Goal: Information Seeking & Learning: Learn about a topic

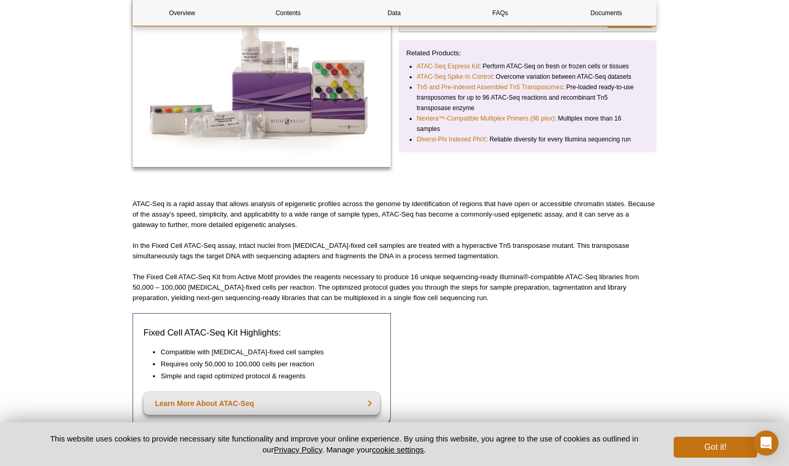
scroll to position [217, 0]
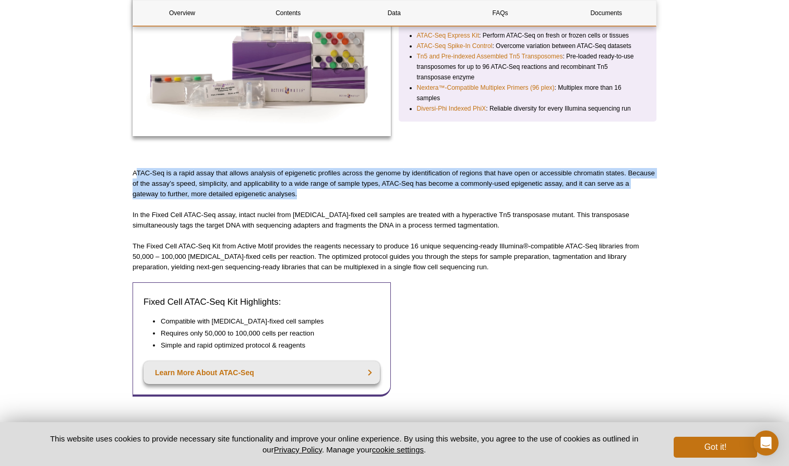
drag, startPoint x: 136, startPoint y: 171, endPoint x: 312, endPoint y: 196, distance: 178.2
click at [312, 196] on p "ATAC-Seq is a rapid assay that allows analysis of epigenetic profiles across th…" at bounding box center [395, 183] width 524 height 31
click at [327, 228] on p "In the Fixed Cell ATAC-Seq assay, intact nuclei from [MEDICAL_DATA]-fixed cell …" at bounding box center [395, 220] width 524 height 21
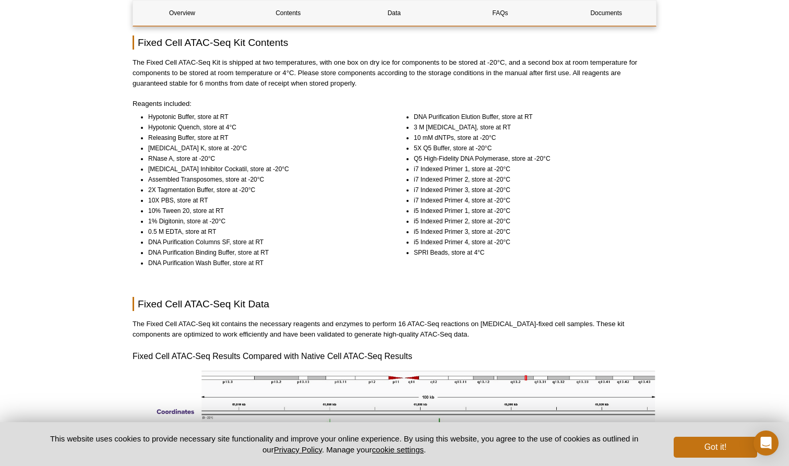
scroll to position [642, 0]
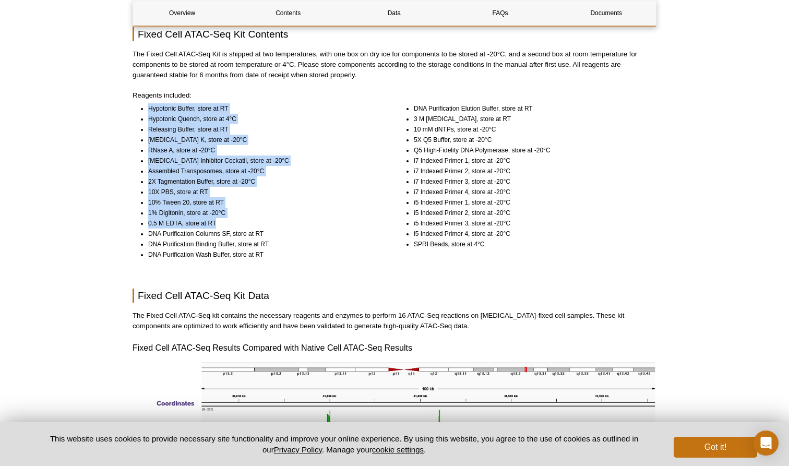
drag, startPoint x: 145, startPoint y: 109, endPoint x: 243, endPoint y: 226, distance: 152.3
click at [243, 226] on ul "Hypotonic Buffer, store at RT Hypotonic Quench, store at 4°C Releasing Buffer, …" at bounding box center [257, 181] width 248 height 157
click at [243, 226] on li "0.5 M EDTA, store at RT" at bounding box center [264, 223] width 233 height 10
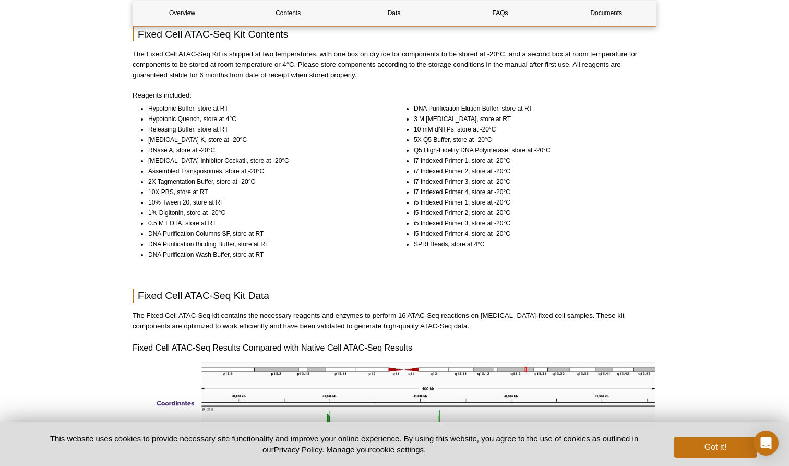
drag, startPoint x: 146, startPoint y: 214, endPoint x: 237, endPoint y: 205, distance: 91.3
click at [239, 205] on ul "Hypotonic Buffer, store at RT Hypotonic Quench, store at 4°C Releasing Buffer, …" at bounding box center [257, 181] width 248 height 157
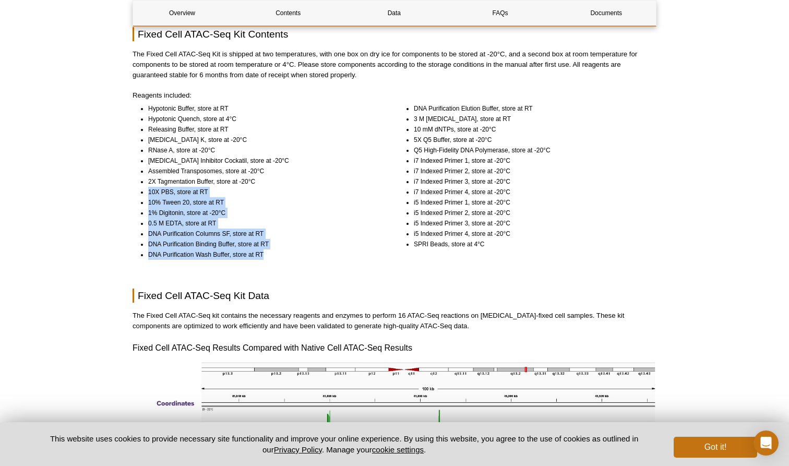
drag, startPoint x: 149, startPoint y: 192, endPoint x: 276, endPoint y: 260, distance: 144.6
click at [276, 260] on ul "Hypotonic Buffer, store at RT Hypotonic Quench, store at 4°C Releasing Buffer, …" at bounding box center [257, 181] width 248 height 157
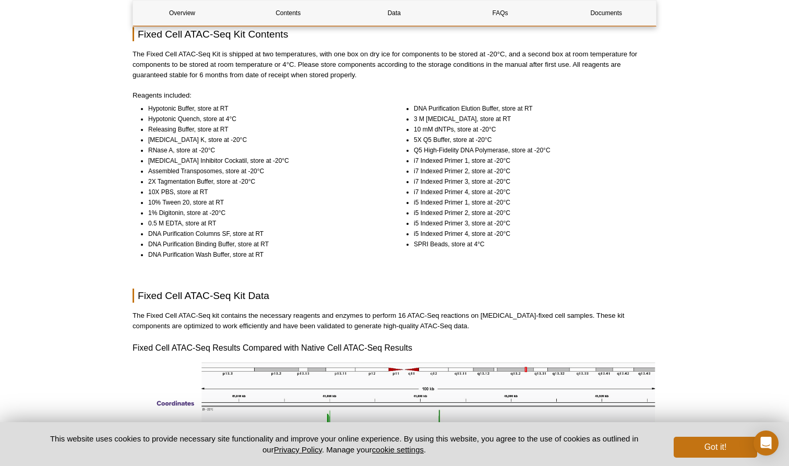
click at [340, 208] on li "1% Digitonin, store at -20°C" at bounding box center [264, 213] width 233 height 10
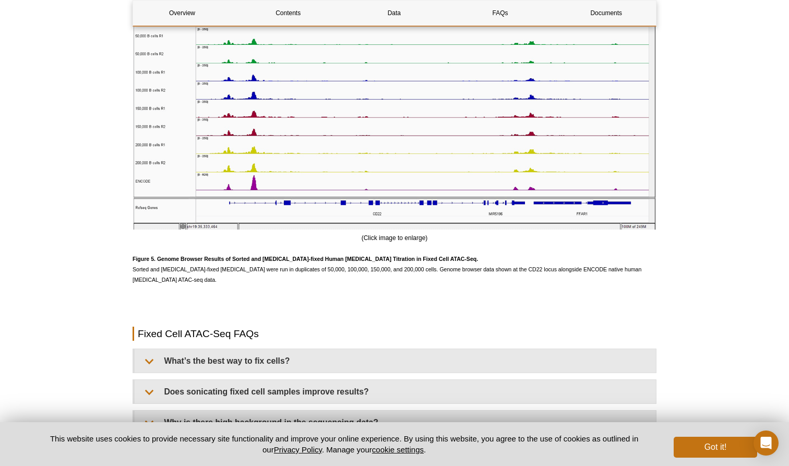
scroll to position [2626, 0]
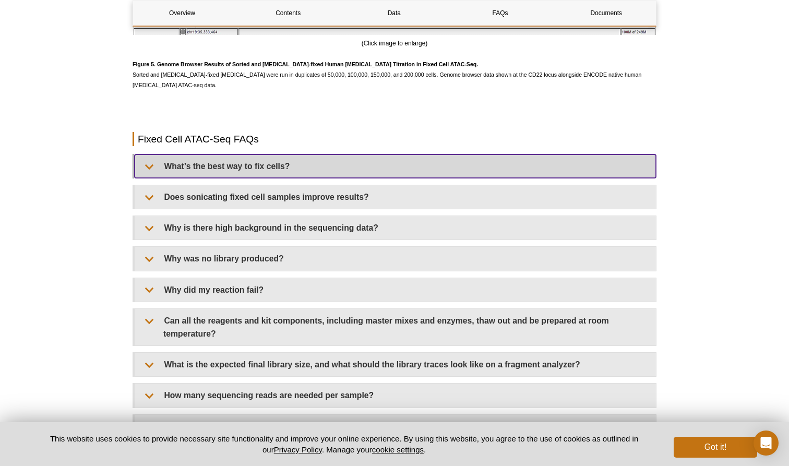
click at [350, 170] on summary "What’s the best way to fix cells?" at bounding box center [396, 166] width 522 height 23
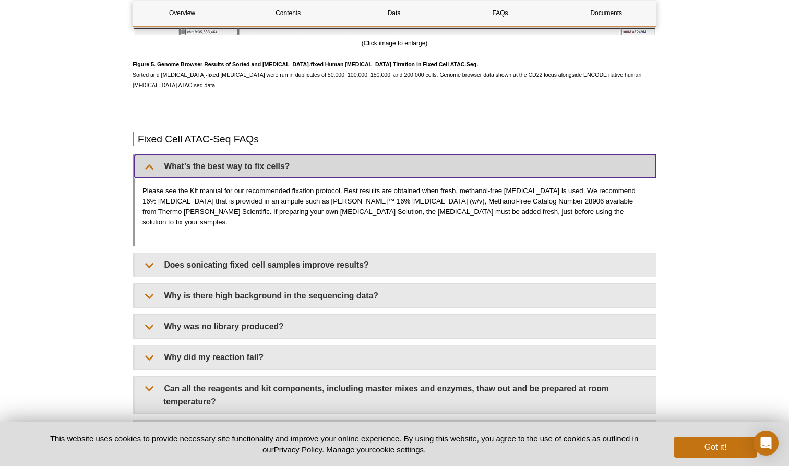
click at [350, 170] on summary "What’s the best way to fix cells?" at bounding box center [396, 166] width 522 height 23
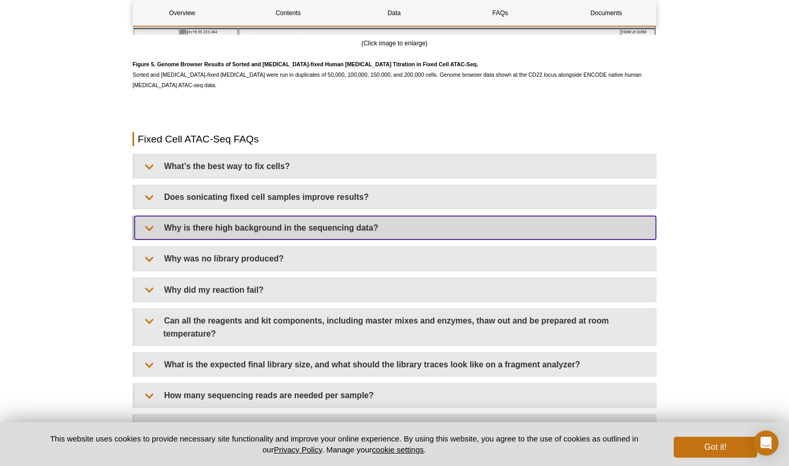
click at [319, 228] on summary "Why is there high background in the sequencing data?" at bounding box center [396, 227] width 522 height 23
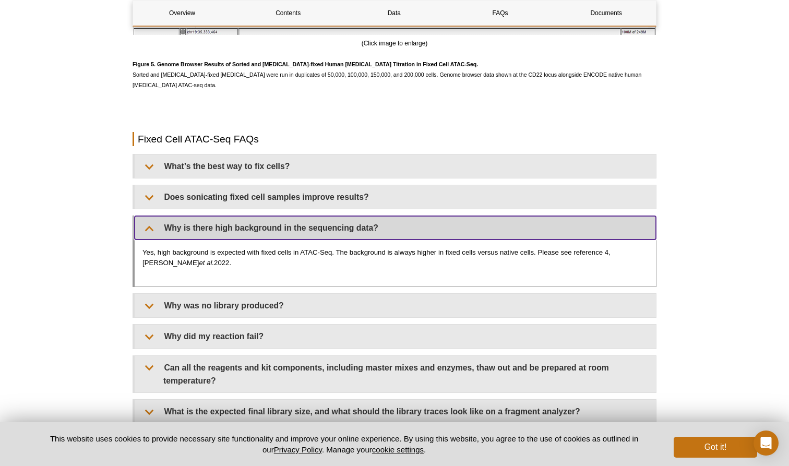
click at [319, 228] on summary "Why is there high background in the sequencing data?" at bounding box center [396, 227] width 522 height 23
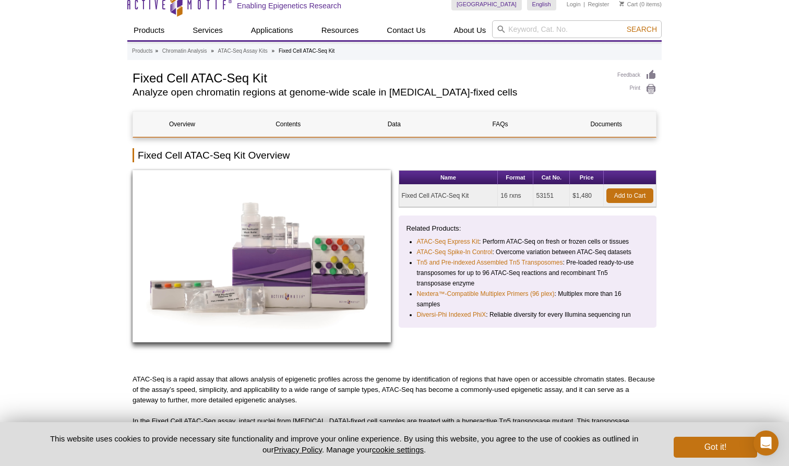
scroll to position [21, 0]
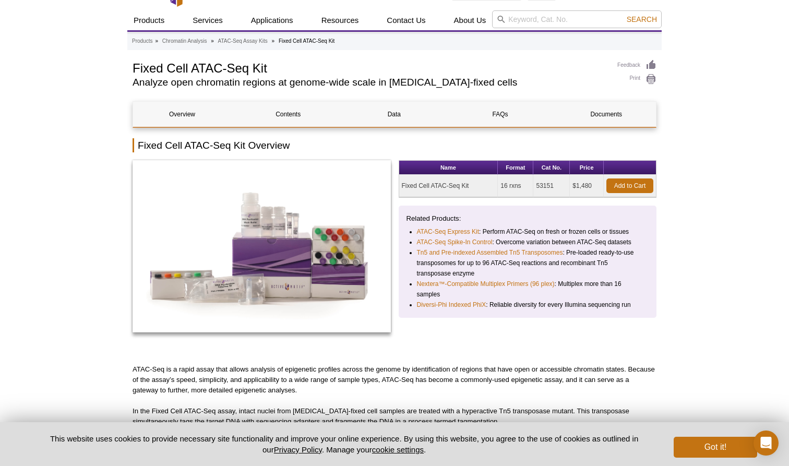
drag, startPoint x: 502, startPoint y: 187, endPoint x: 523, endPoint y: 188, distance: 20.9
click at [523, 188] on td "16 rxns" at bounding box center [515, 186] width 35 height 22
click at [509, 240] on li "ATAC-Seq Spike-In Control : Overcome variation between ATAC-Seq datasets" at bounding box center [528, 242] width 223 height 10
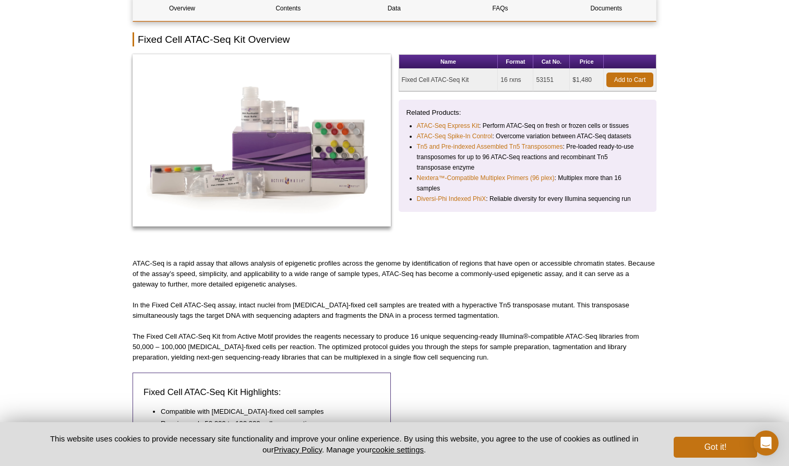
scroll to position [133, 0]
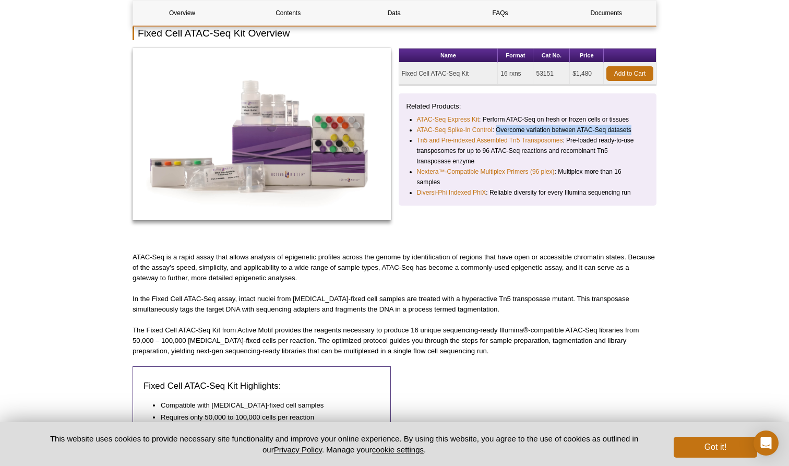
drag, startPoint x: 496, startPoint y: 129, endPoint x: 633, endPoint y: 134, distance: 136.9
click at [633, 134] on li "ATAC-Seq Spike-In Control : Overcome variation between ATAC-Seq datasets" at bounding box center [528, 130] width 223 height 10
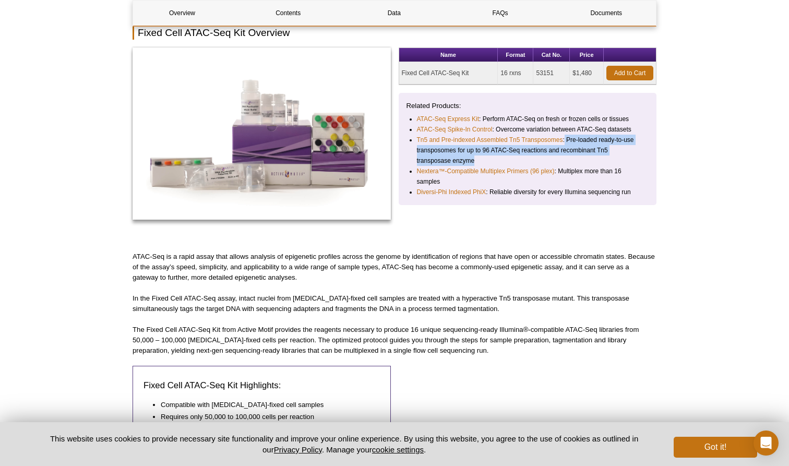
drag, startPoint x: 566, startPoint y: 141, endPoint x: 509, endPoint y: 159, distance: 59.6
click at [509, 159] on li "Tn5 and Pre-indexed Assembled Tn5 Transposomes : Pre-loaded ready-to-use transp…" at bounding box center [528, 150] width 223 height 31
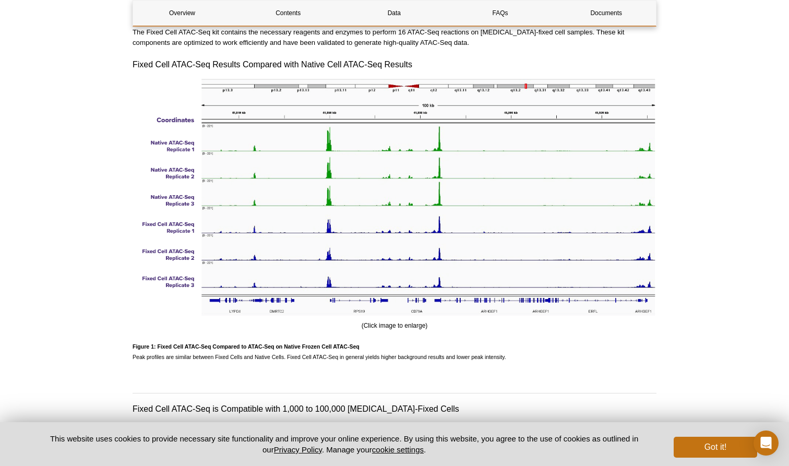
scroll to position [921, 0]
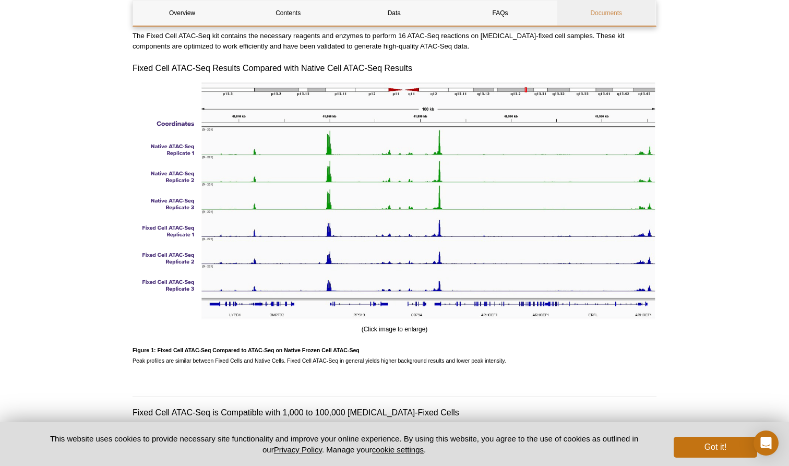
click at [607, 17] on link "Documents" at bounding box center [607, 13] width 98 height 25
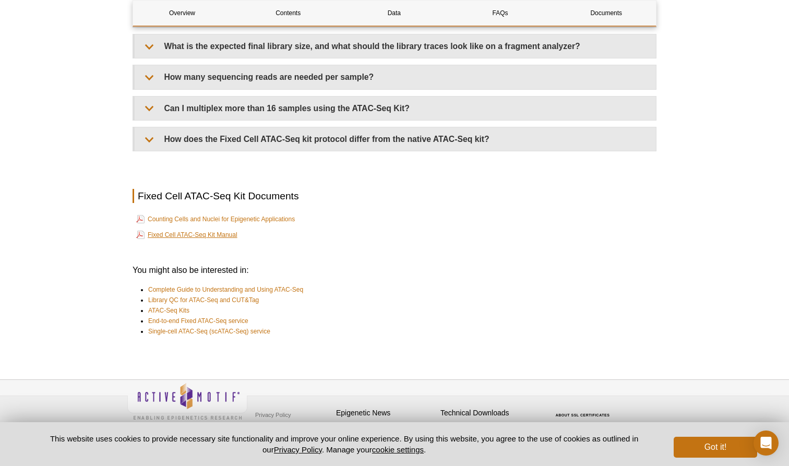
click at [223, 232] on link "Fixed Cell ATAC-Seq Kit Manual" at bounding box center [186, 235] width 101 height 13
click at [256, 213] on link "Counting Cells and Nuclei for Epigenetic Applications" at bounding box center [215, 219] width 159 height 13
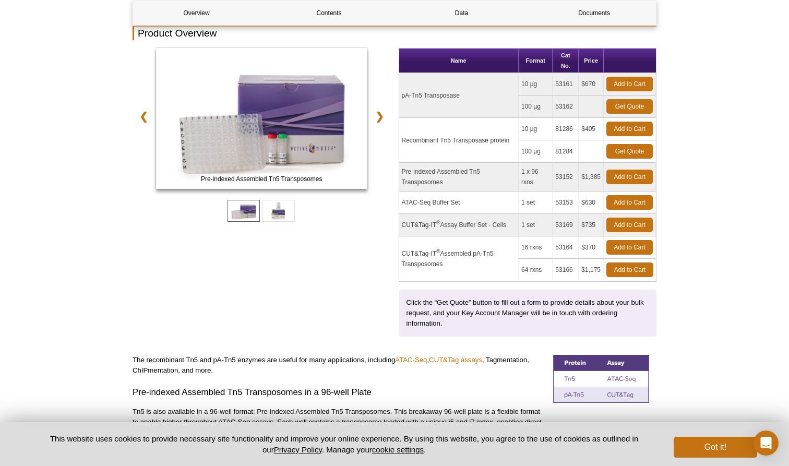
scroll to position [156, 0]
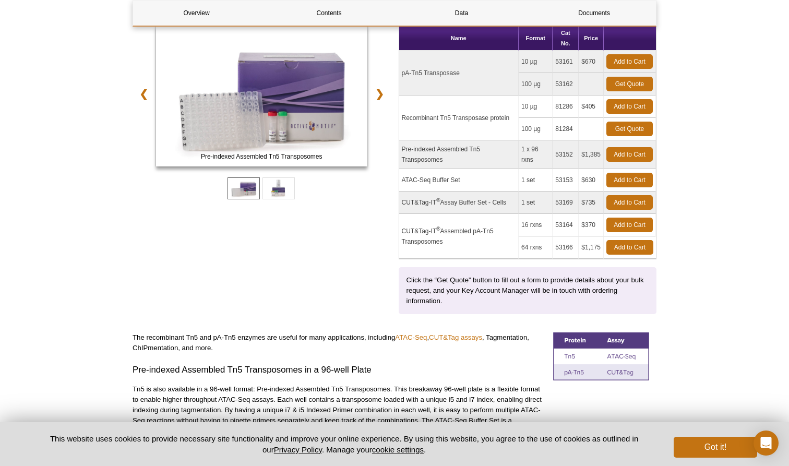
drag, startPoint x: 397, startPoint y: 183, endPoint x: 464, endPoint y: 177, distance: 67.1
click at [464, 177] on div "Pre-indexed Assembled Tn5 Transposomes ATAC-Seq Buffer Set ❮ ❯ Name Format Cat …" at bounding box center [395, 170] width 524 height 289
click at [482, 217] on td "CUT&Tag-IT ® Assembled pA-Tn5 Transposomes" at bounding box center [459, 236] width 120 height 45
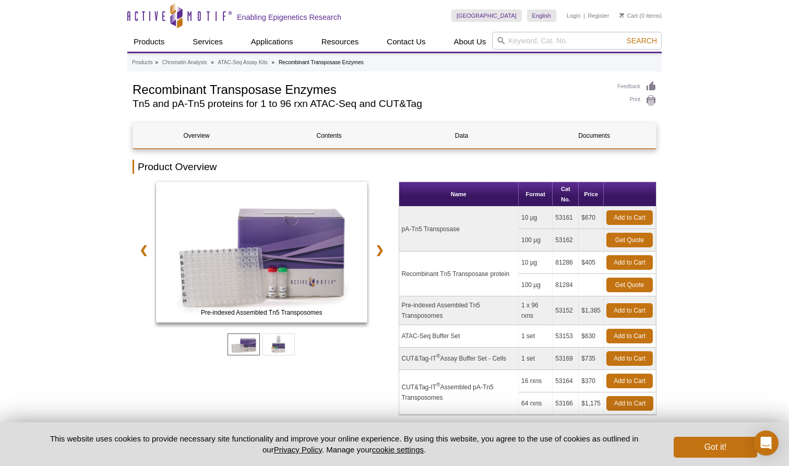
scroll to position [0, 0]
drag, startPoint x: 527, startPoint y: 222, endPoint x: 552, endPoint y: 247, distance: 35.8
click at [552, 247] on tbody "pA-Tn5 Transposase 10 µg 53161 $670 Add to Cart 100 µg 53162 Get Quote ®" at bounding box center [527, 311] width 257 height 208
click at [488, 317] on td "Pre-indexed Assembled Tn5 Transposomes" at bounding box center [459, 311] width 120 height 29
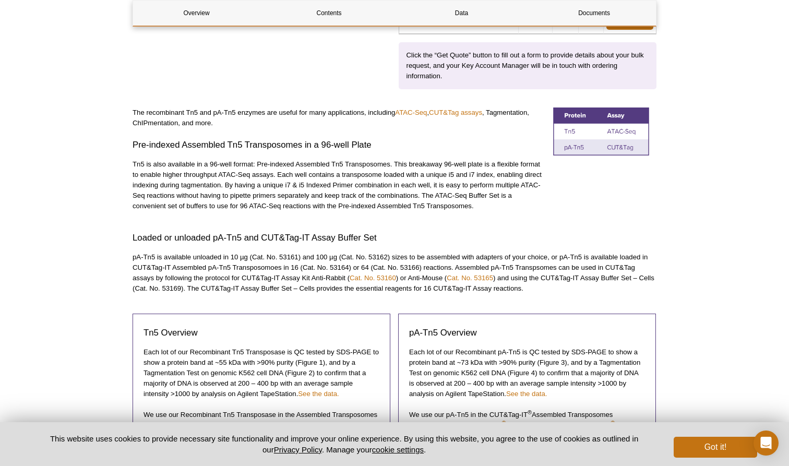
scroll to position [407, 0]
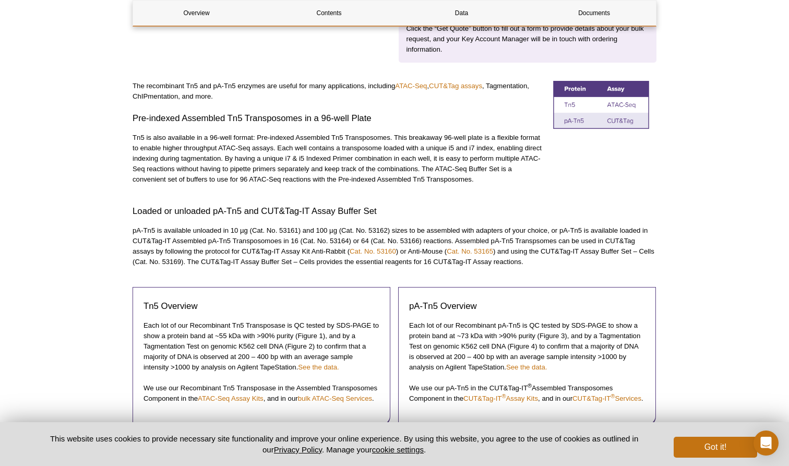
click at [529, 198] on div "The recombinant Tn5 and pA-Tn5 enzymes are useful for many applications, includ…" at bounding box center [395, 142] width 524 height 122
click at [569, 104] on img at bounding box center [601, 105] width 96 height 48
click at [612, 109] on img at bounding box center [601, 105] width 96 height 48
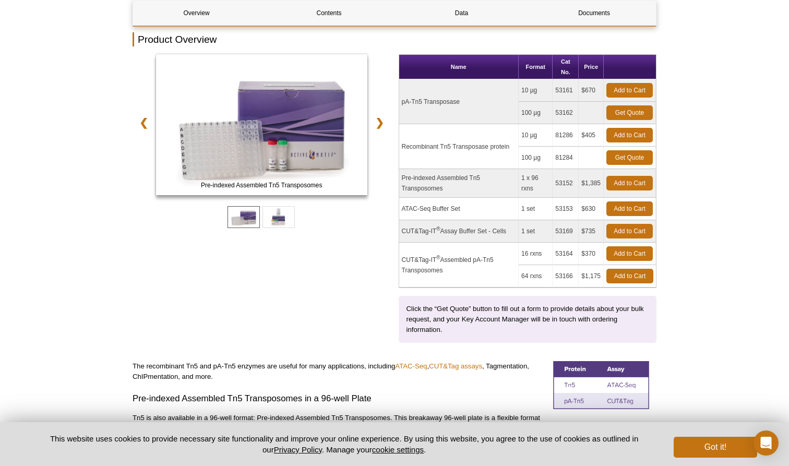
scroll to position [133, 0]
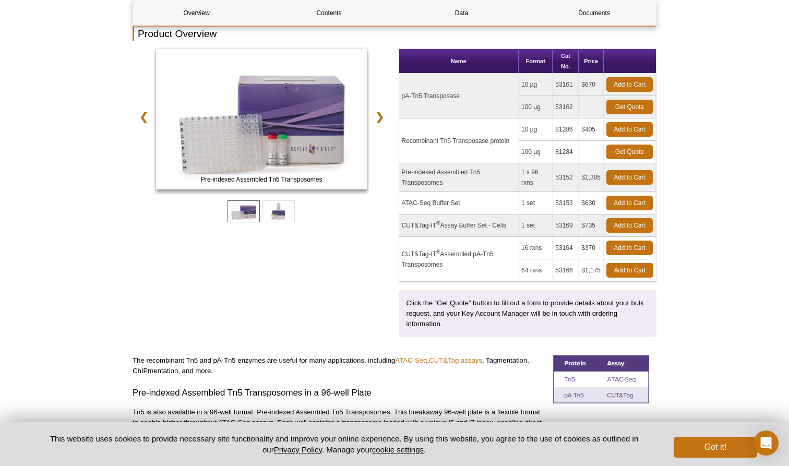
drag, startPoint x: 403, startPoint y: 141, endPoint x: 513, endPoint y: 140, distance: 110.2
click at [513, 140] on td "Recombinant Tn5 Transposase protein" at bounding box center [459, 141] width 120 height 45
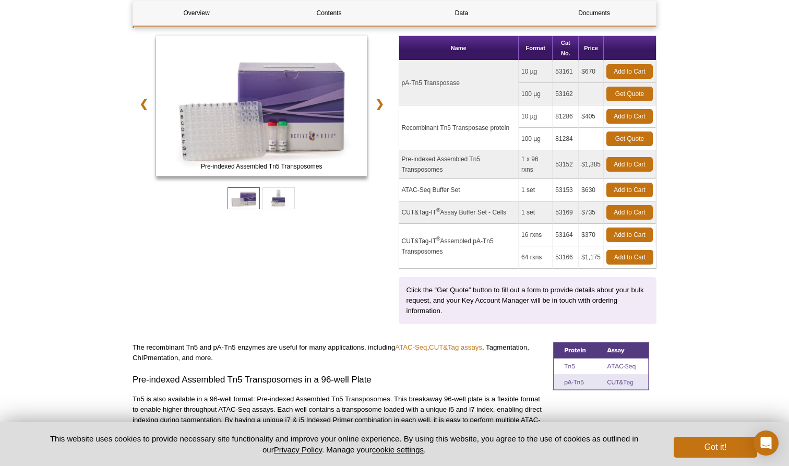
scroll to position [150, 0]
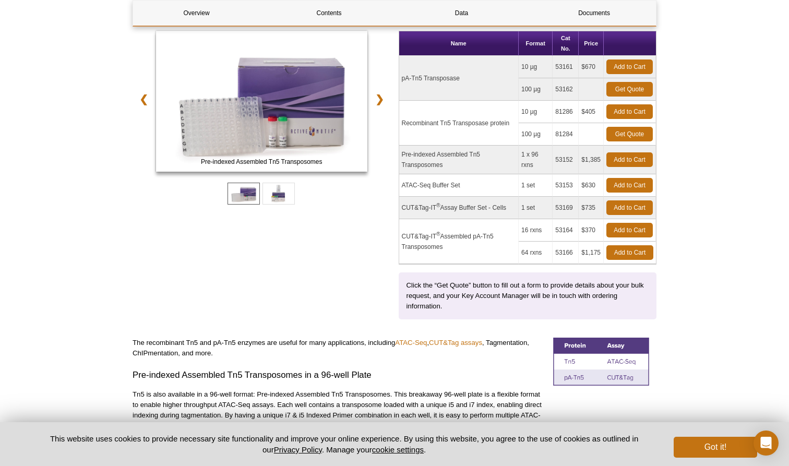
drag, startPoint x: 401, startPoint y: 152, endPoint x: 454, endPoint y: 167, distance: 54.1
click at [454, 167] on td "Pre-indexed Assembled Tn5 Transposomes" at bounding box center [459, 160] width 120 height 29
drag, startPoint x: 523, startPoint y: 154, endPoint x: 542, endPoint y: 171, distance: 25.9
click at [542, 171] on td "1 x 96 rxns" at bounding box center [536, 160] width 34 height 29
click at [419, 207] on td "CUT&Tag-IT ® Assay Buffer Set - Cells" at bounding box center [459, 208] width 120 height 22
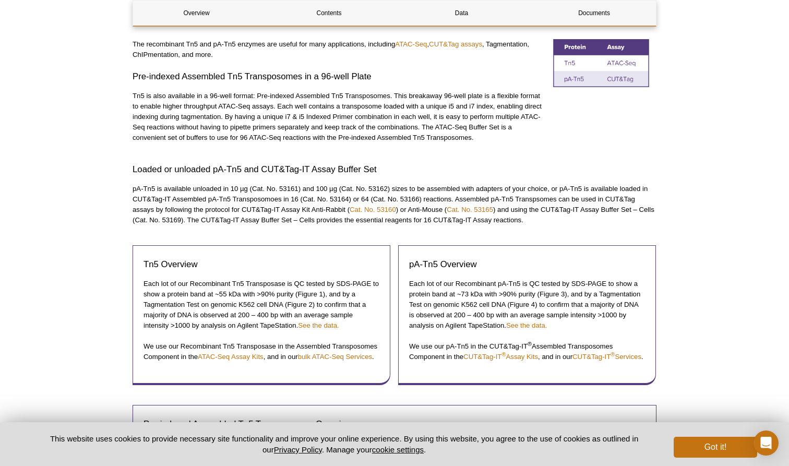
scroll to position [452, 0]
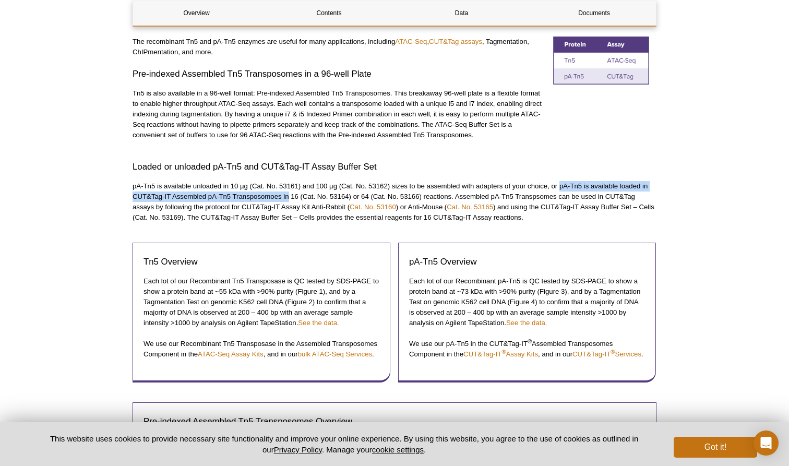
drag, startPoint x: 561, startPoint y: 186, endPoint x: 289, endPoint y: 197, distance: 272.2
click at [289, 197] on p "pA-Tn5 is available unloaded in 10 µg (Cat. No. 53161) and 100 µg (Cat. No. 531…" at bounding box center [395, 202] width 524 height 42
click at [293, 221] on p "pA-Tn5 is available unloaded in 10 µg (Cat. No. 53161) and 100 µg (Cat. No. 531…" at bounding box center [395, 202] width 524 height 42
